Goal: Find specific page/section

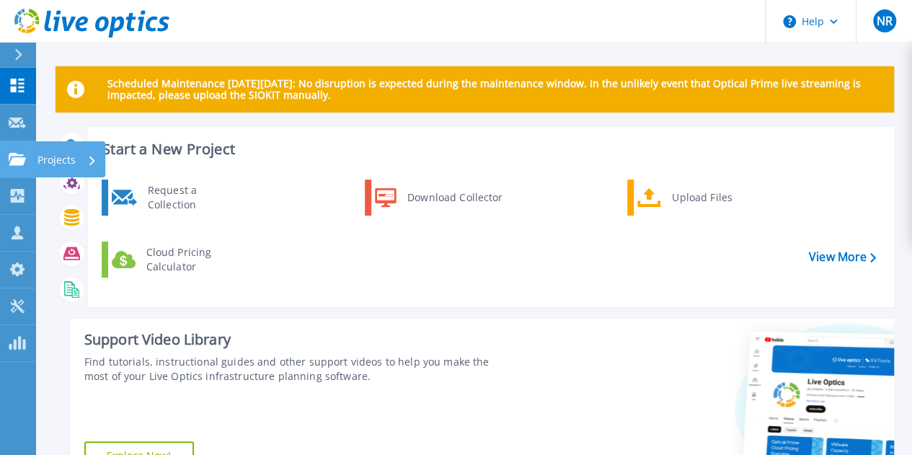
click at [25, 169] on link "Projects Projects" at bounding box center [18, 159] width 36 height 37
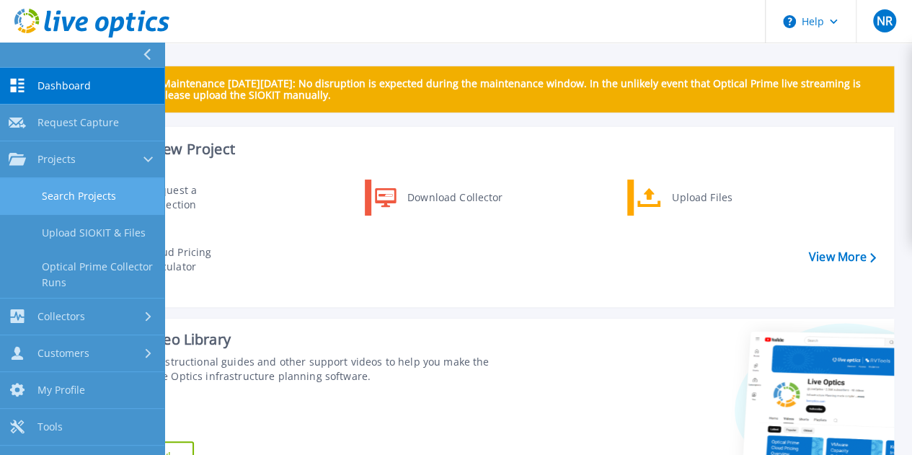
click at [87, 192] on link "Search Projects" at bounding box center [82, 196] width 164 height 37
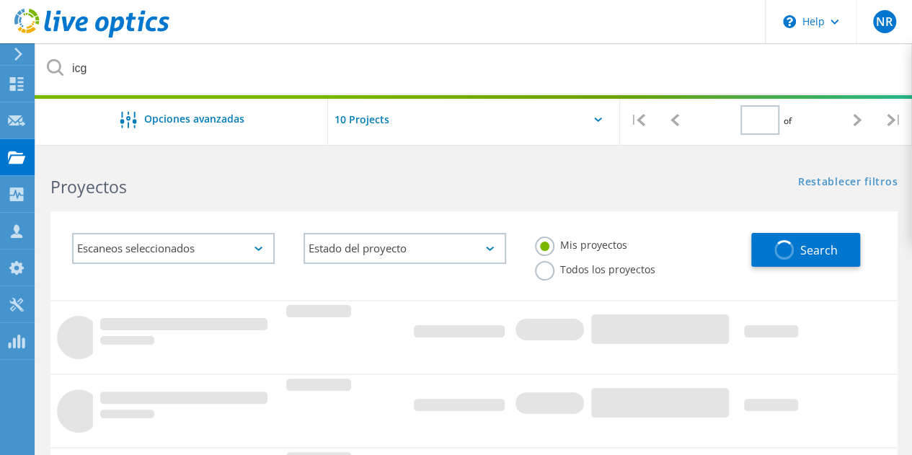
type input "1"
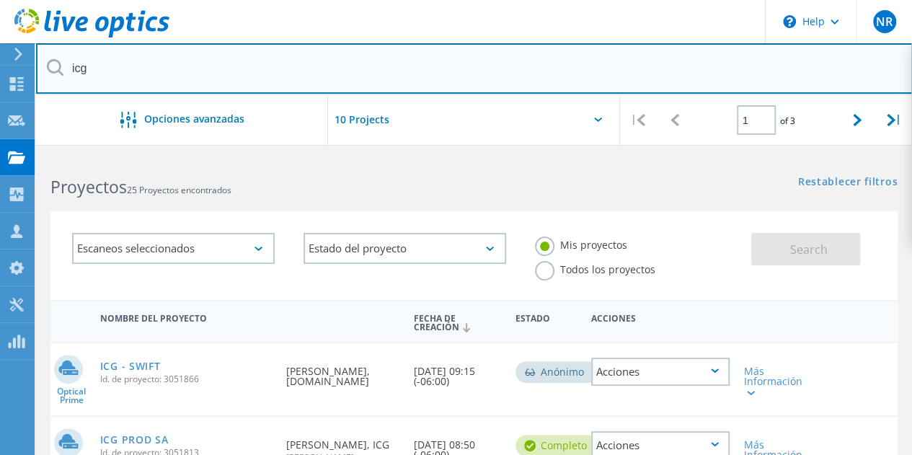
click at [101, 69] on input "icg" at bounding box center [474, 68] width 877 height 50
type input "i"
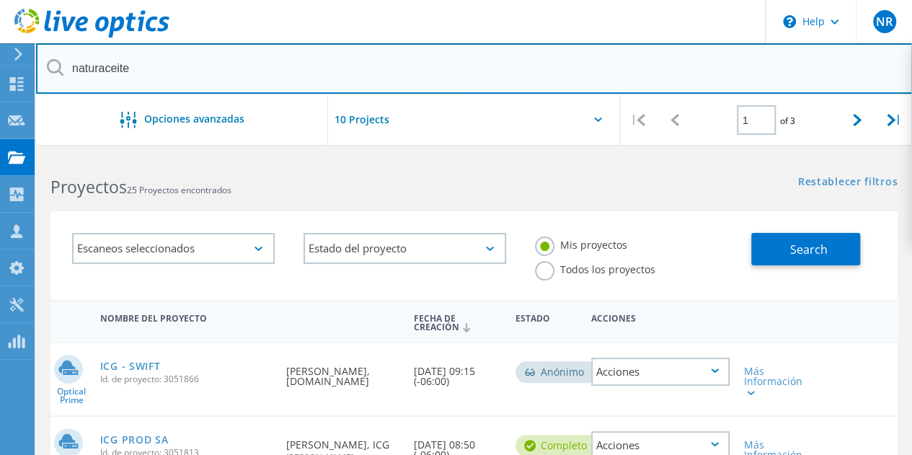
type input "naturaceite"
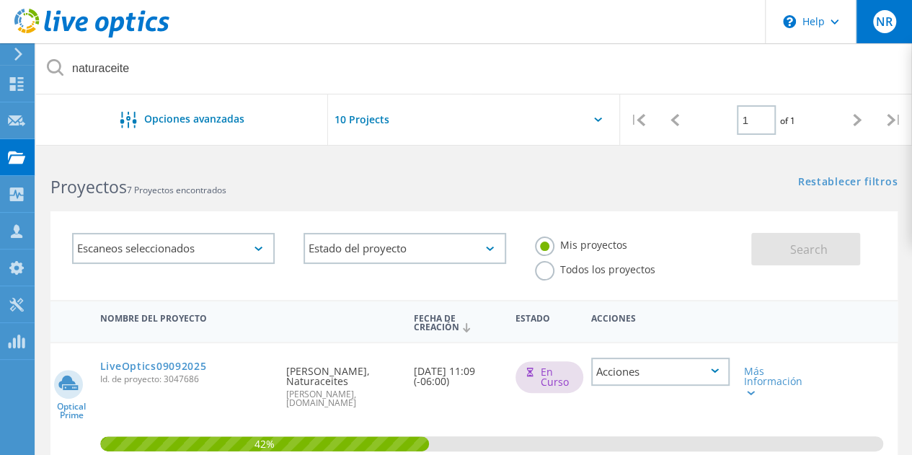
click at [885, 19] on span "NR" at bounding box center [884, 22] width 17 height 12
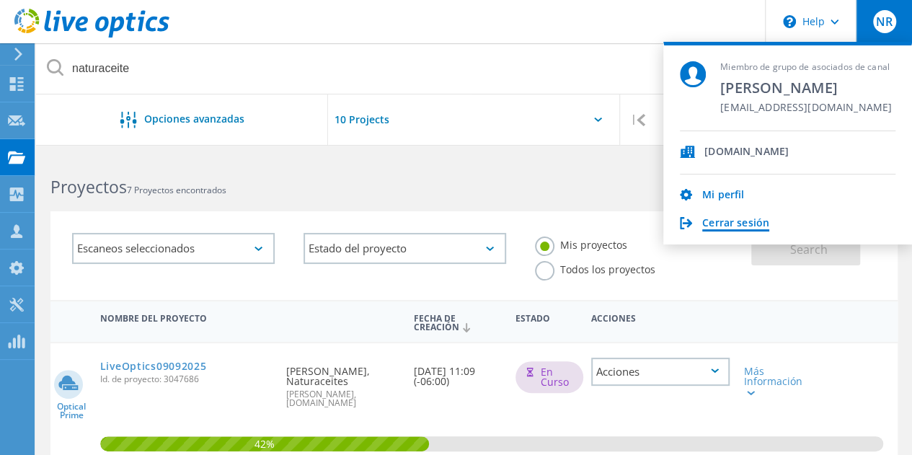
click at [730, 223] on link "Cerrar sesión" at bounding box center [735, 224] width 67 height 14
